Goal: Check status: Check status

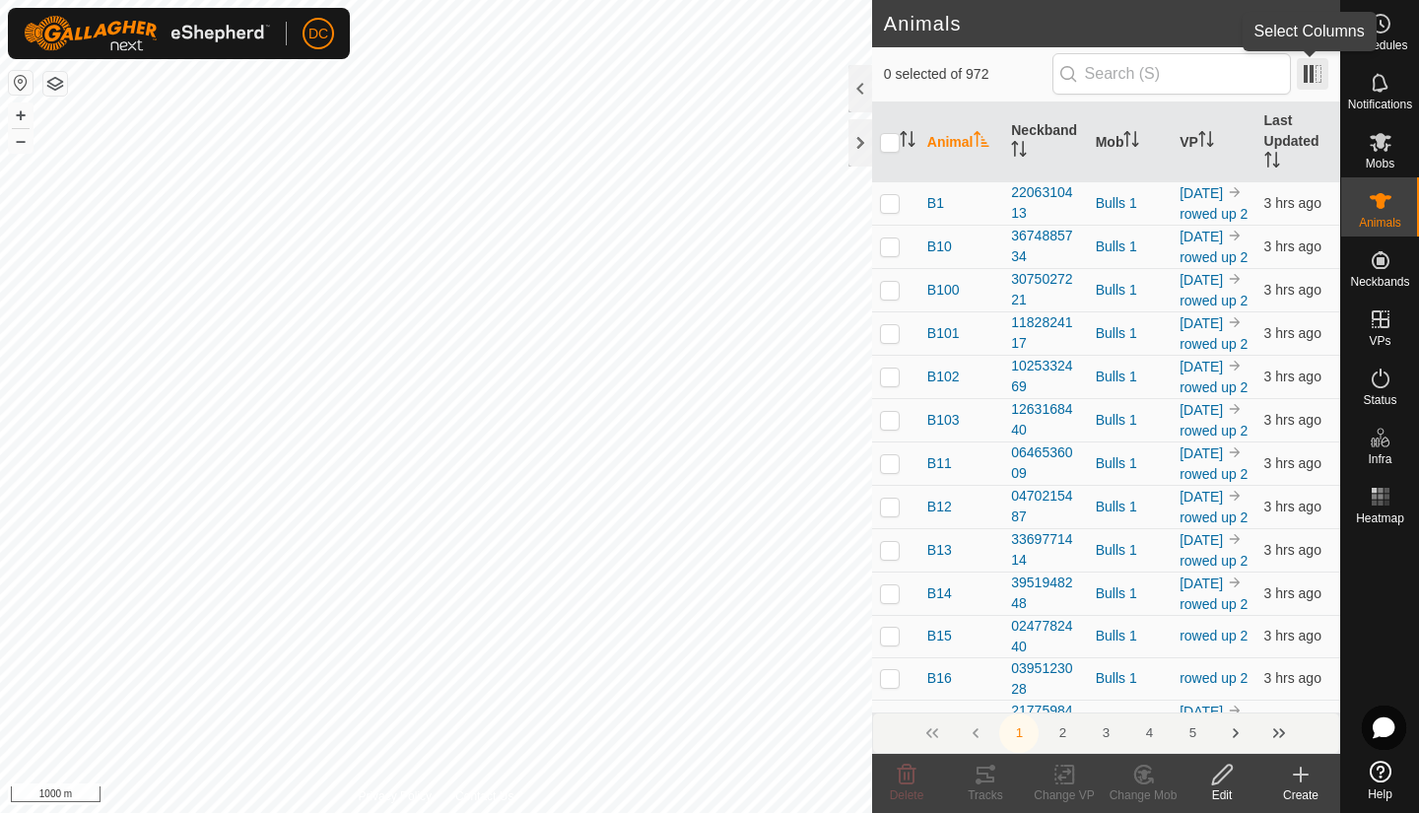
click at [1314, 81] on span at bounding box center [1313, 74] width 32 height 32
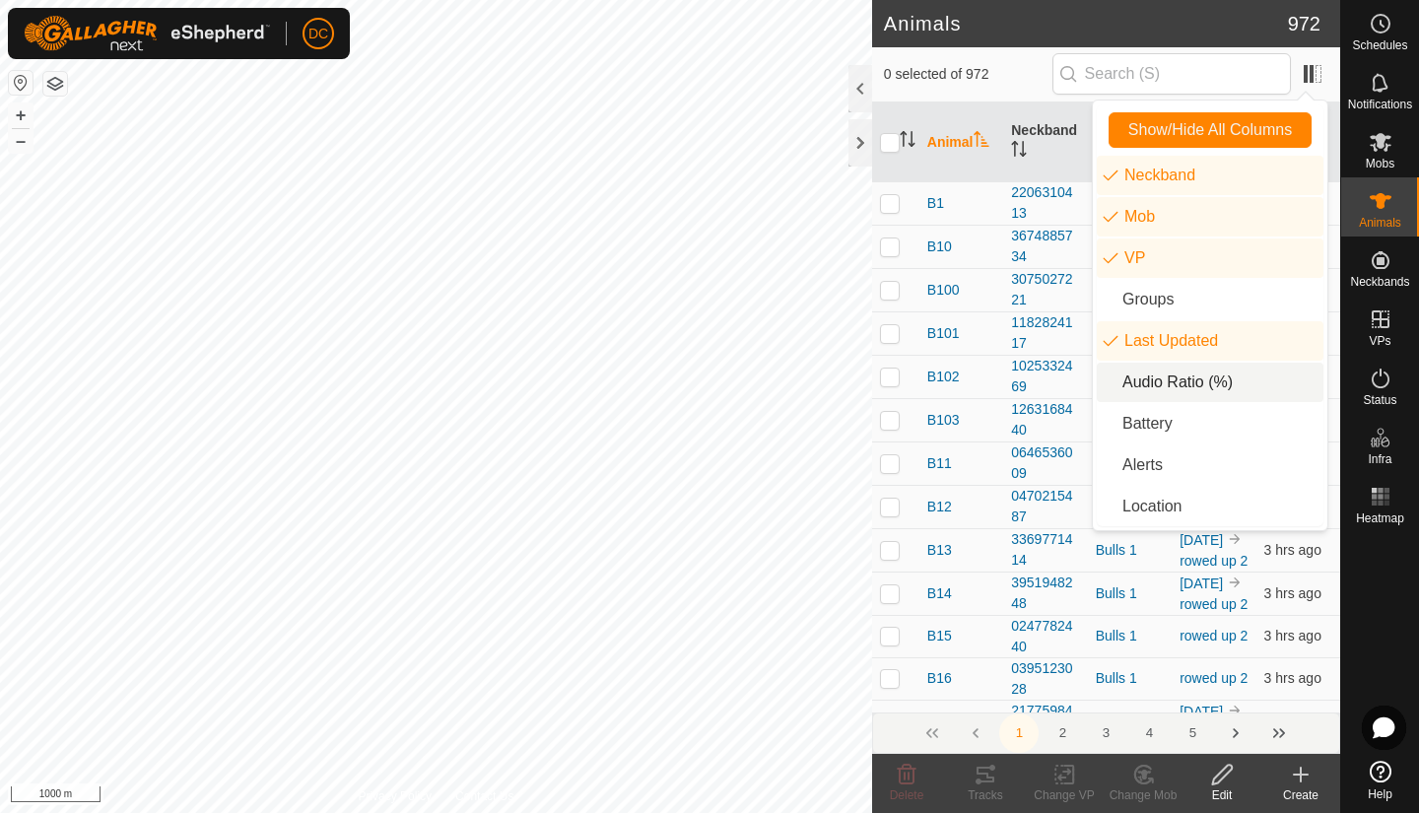
click at [1144, 386] on li "Audio Ratio (%)" at bounding box center [1210, 382] width 227 height 39
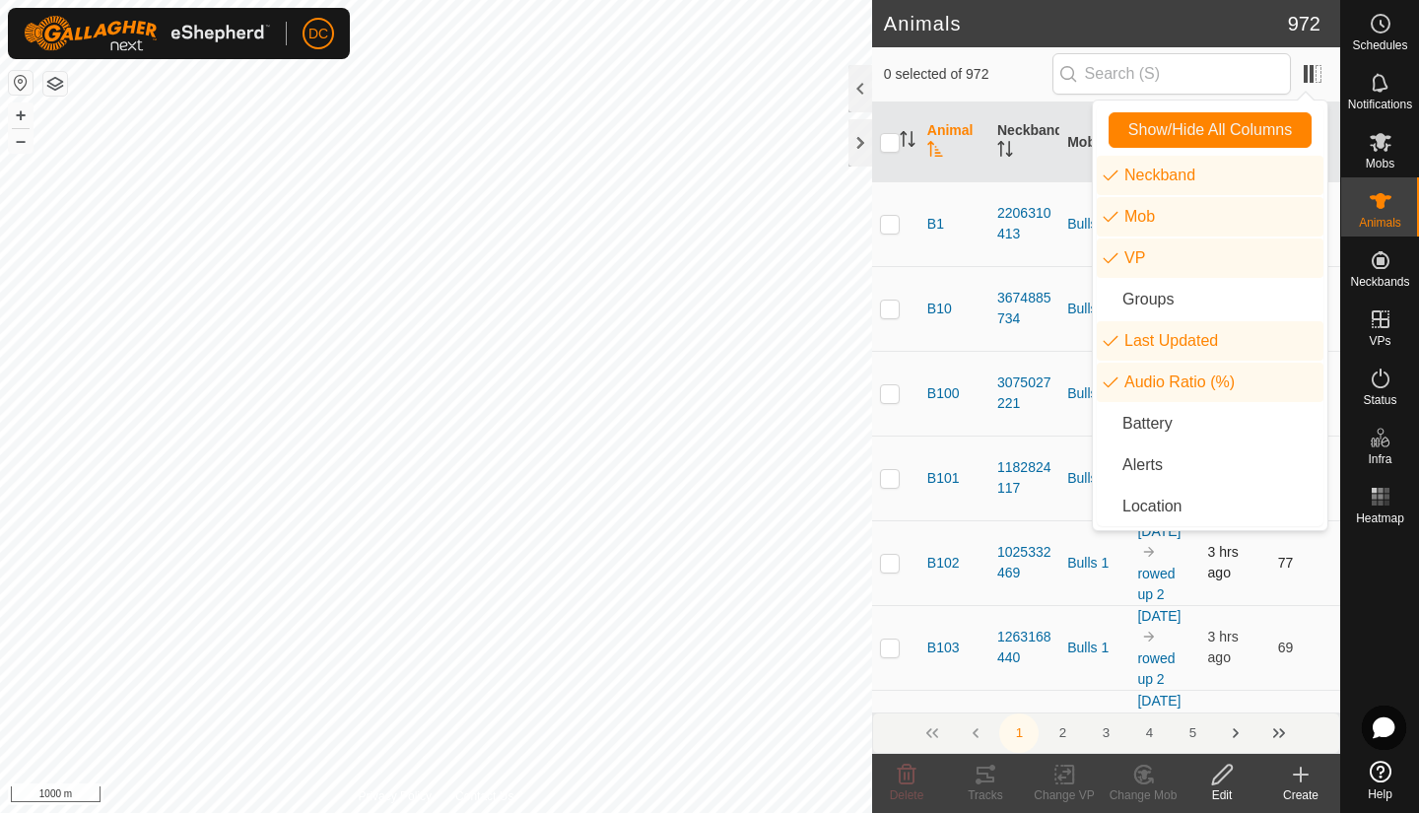
click at [1308, 588] on td "77" at bounding box center [1306, 562] width 70 height 85
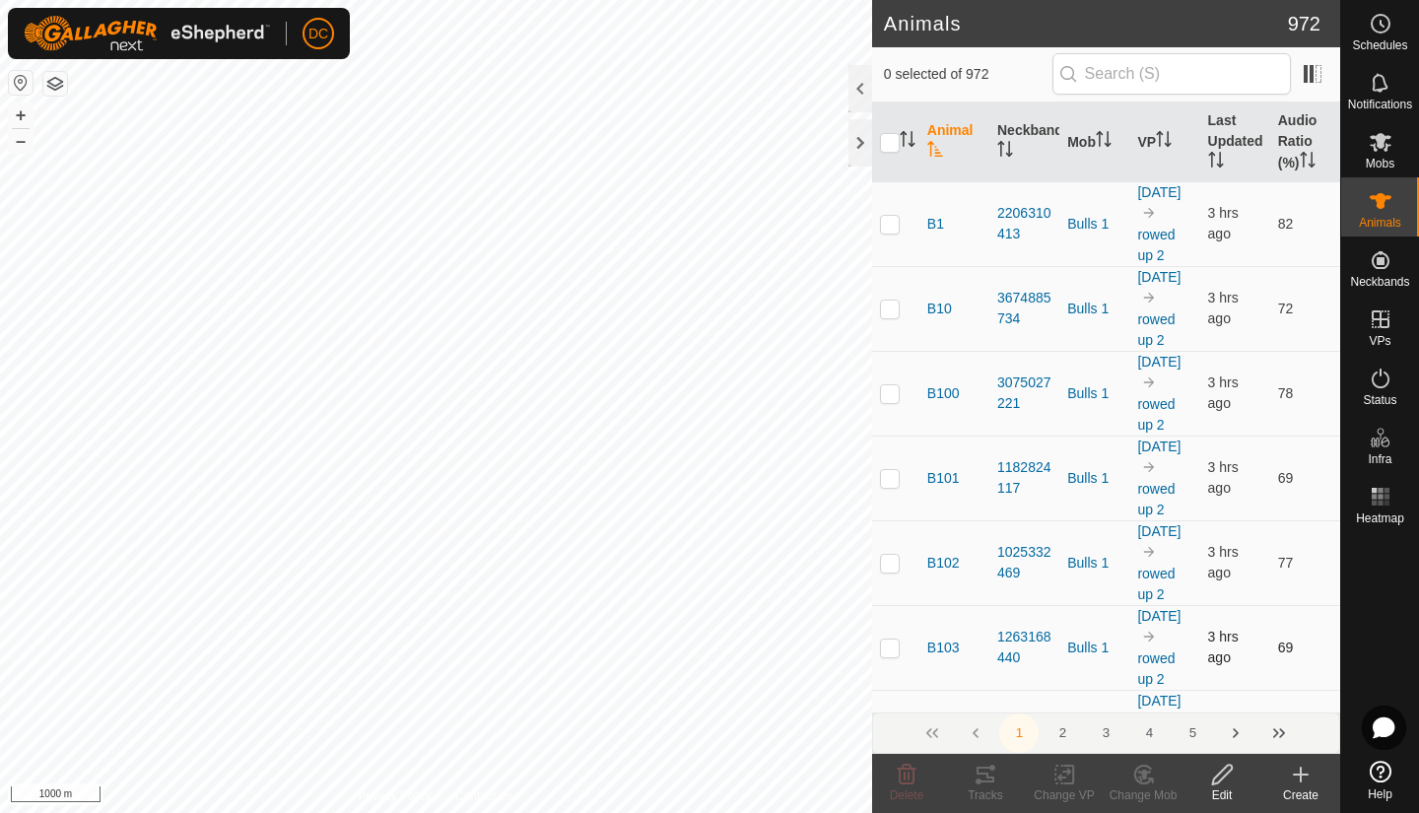
click at [1271, 670] on td "69" at bounding box center [1306, 647] width 70 height 85
click at [1320, 72] on span at bounding box center [1313, 74] width 32 height 32
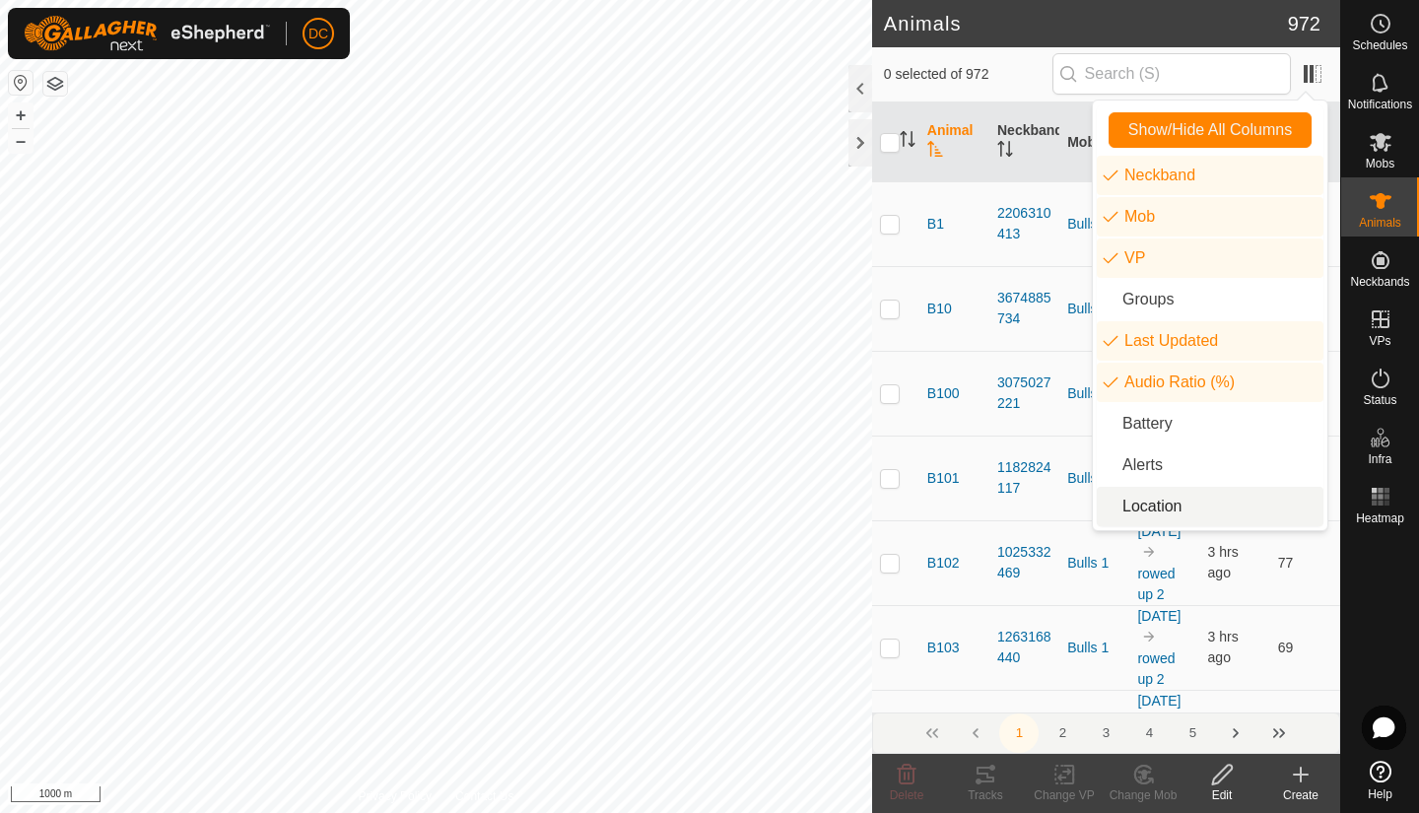
click at [1139, 508] on li "Location" at bounding box center [1210, 506] width 227 height 39
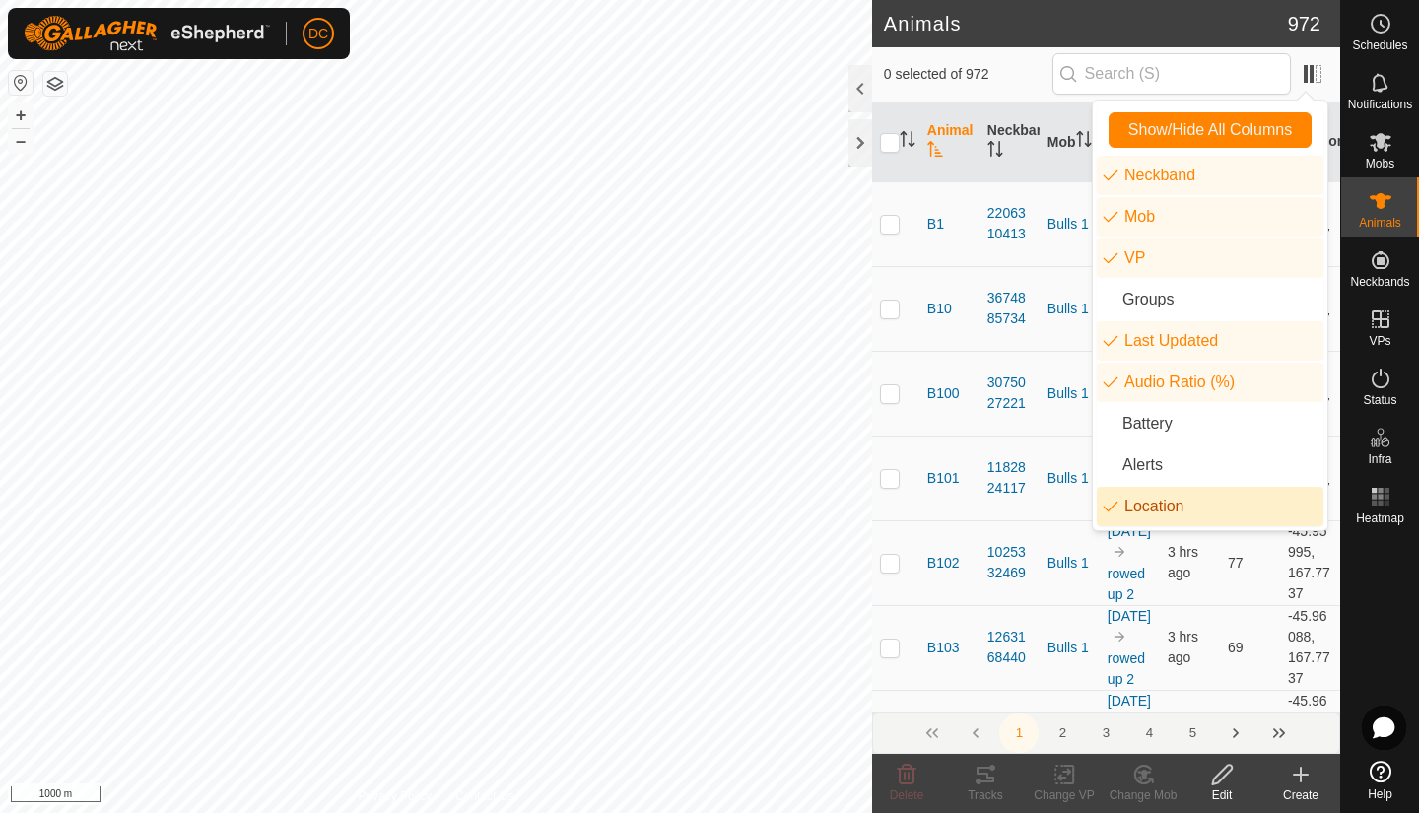
click at [1139, 508] on li "Location" at bounding box center [1210, 506] width 227 height 39
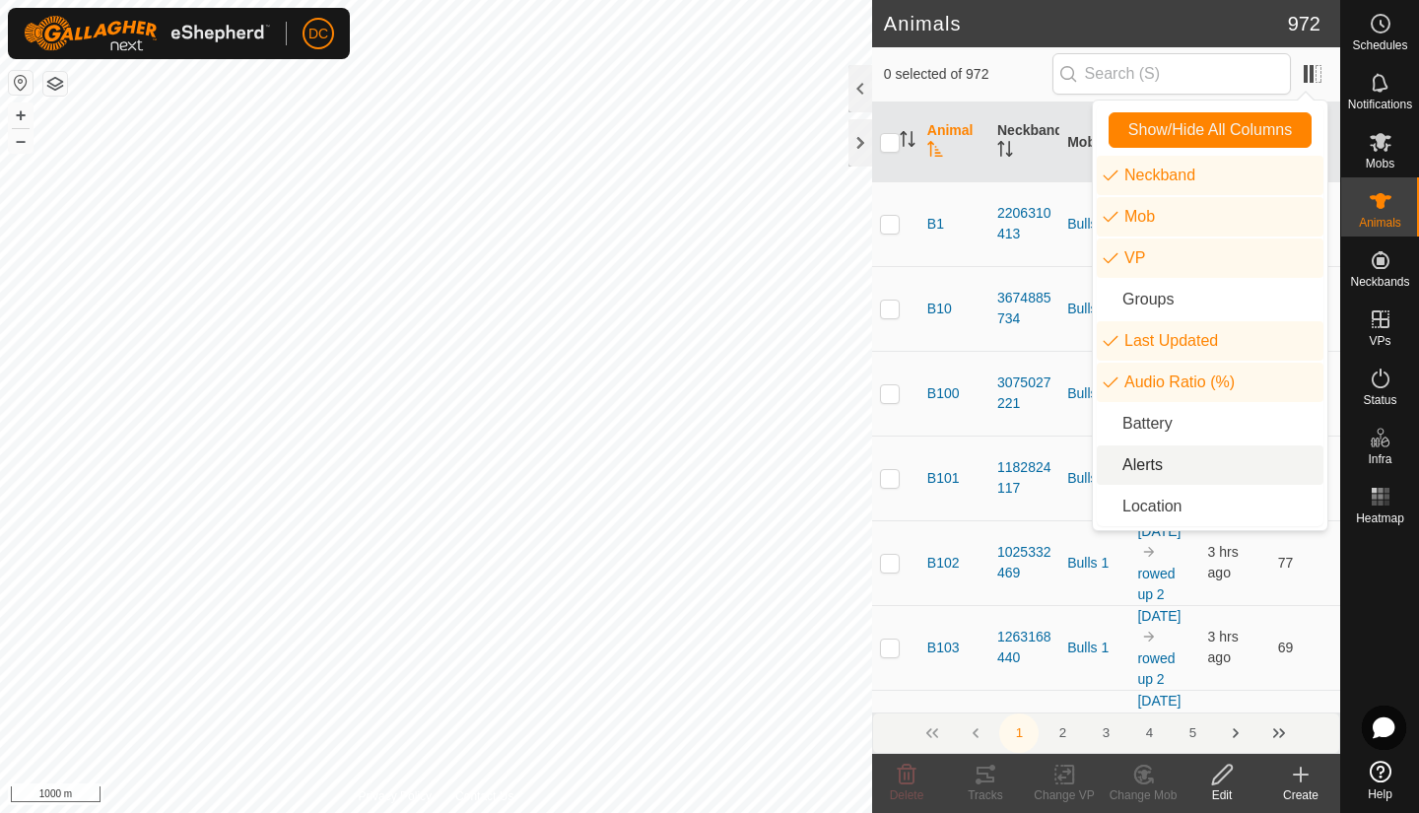
click at [1140, 469] on li "Alerts" at bounding box center [1210, 465] width 227 height 39
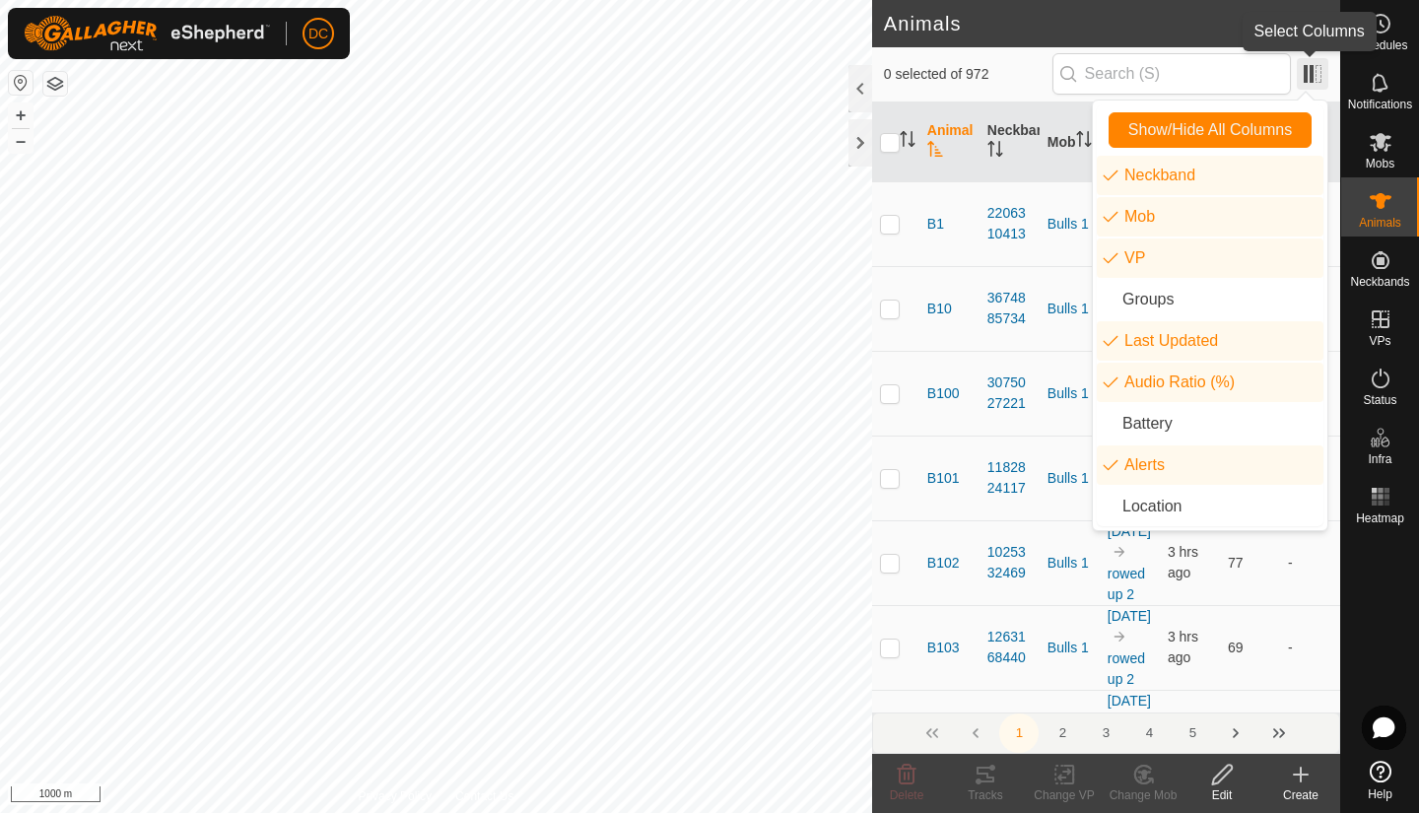
click at [1316, 80] on span at bounding box center [1313, 74] width 32 height 32
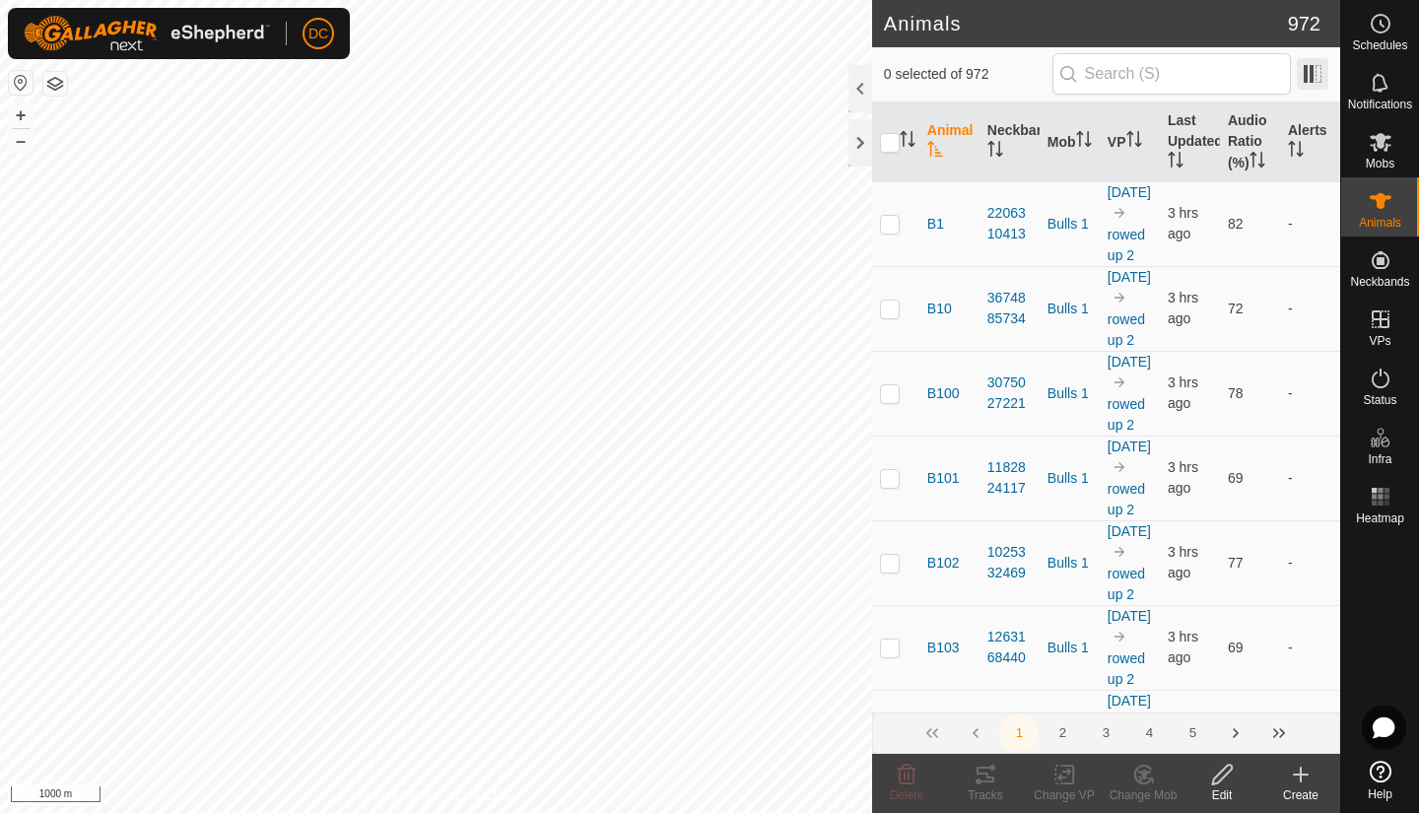
click at [1316, 80] on span at bounding box center [1313, 74] width 32 height 32
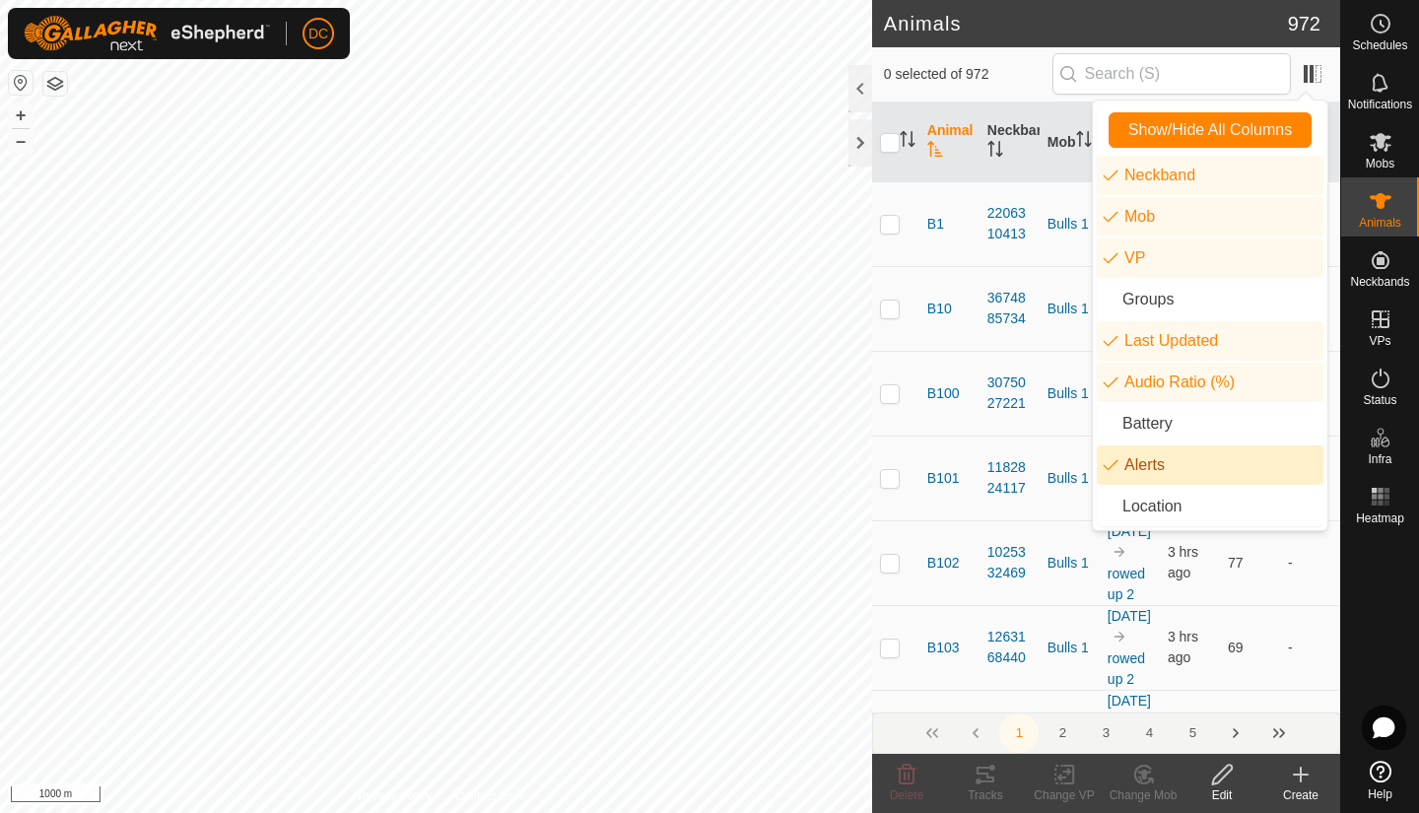
click at [1138, 468] on li "Alerts" at bounding box center [1210, 465] width 227 height 39
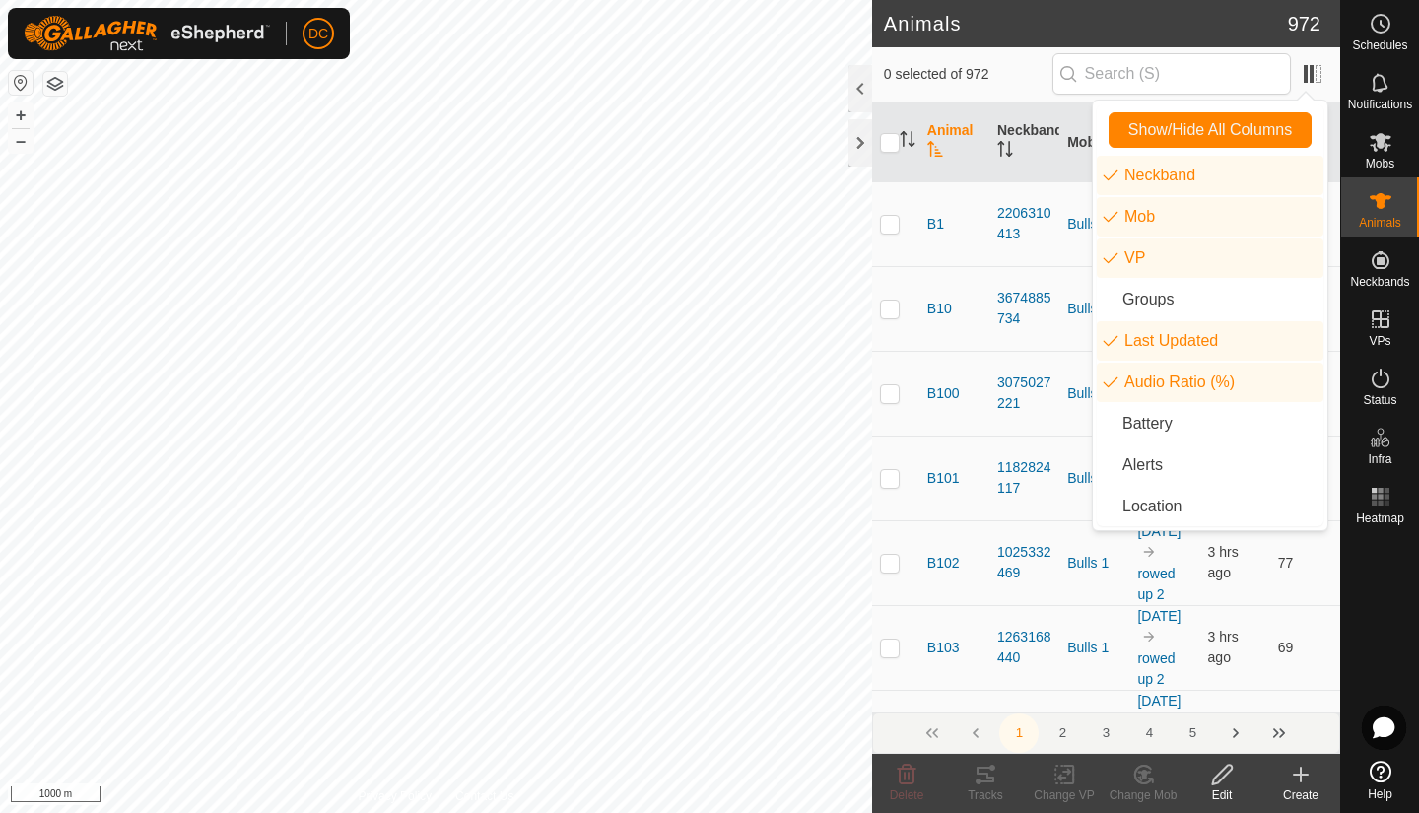
click at [1050, 429] on td "3075027221" at bounding box center [1025, 393] width 70 height 85
